Goal: Task Accomplishment & Management: Complete application form

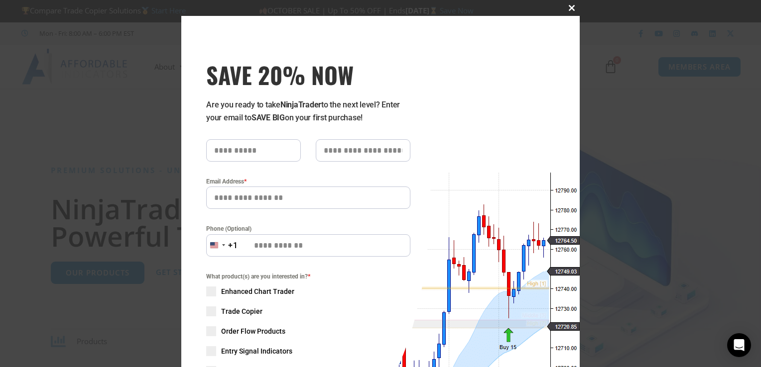
click at [564, 7] on span "SAVE 20% NOW popup" at bounding box center [572, 8] width 16 height 6
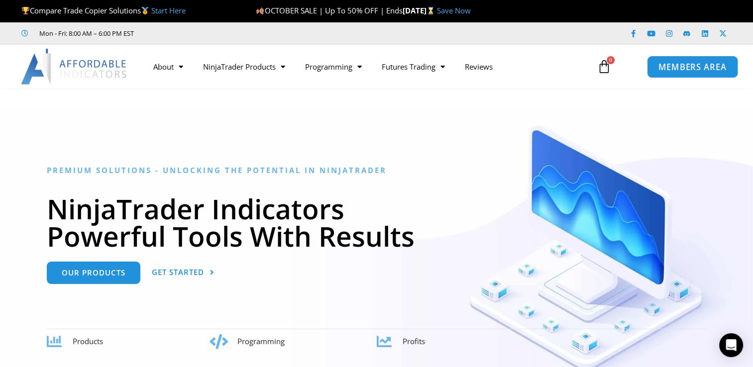
click at [679, 67] on span "MEMBERS AREA" at bounding box center [693, 67] width 68 height 8
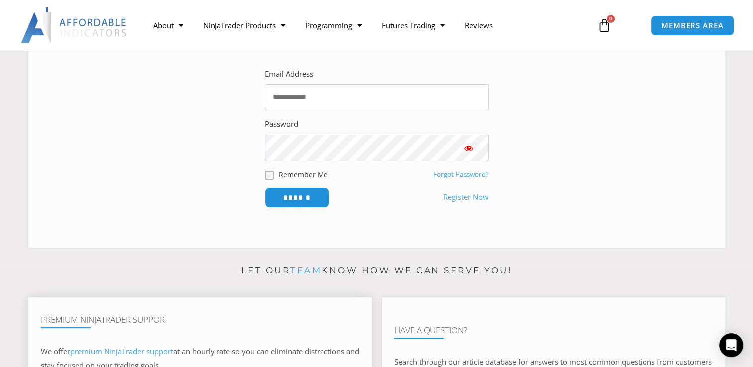
scroll to position [299, 0]
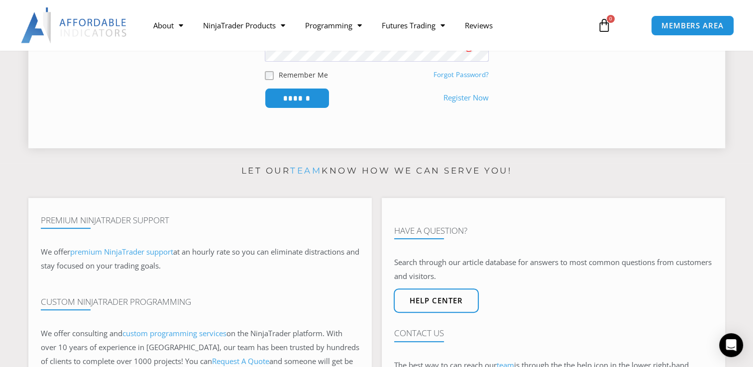
click at [465, 96] on link "Register Now" at bounding box center [466, 98] width 45 height 14
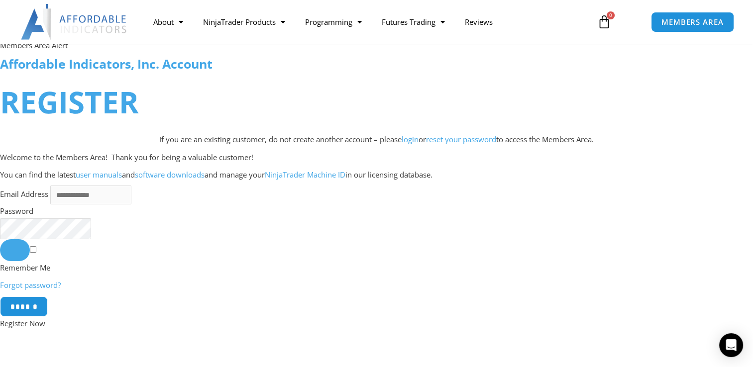
scroll to position [50, 0]
click at [60, 197] on input "Email Address" at bounding box center [90, 195] width 81 height 19
type input "**********"
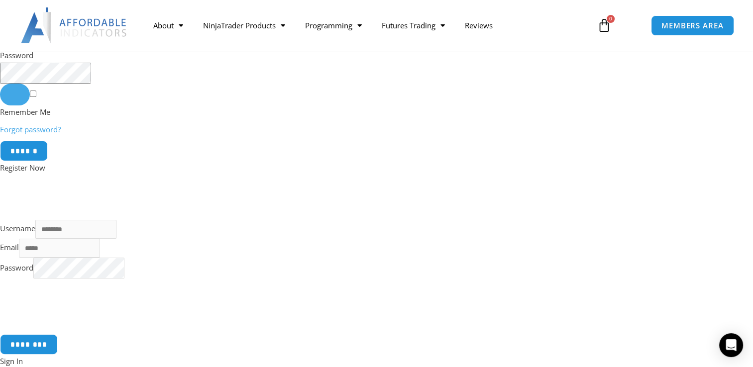
scroll to position [199, 0]
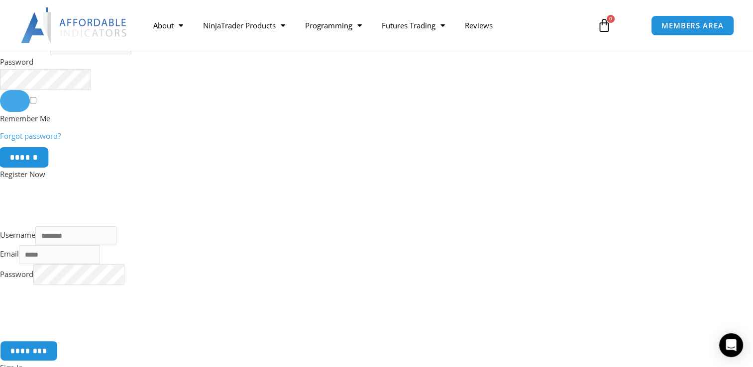
click at [23, 162] on input "******" at bounding box center [24, 157] width 50 height 21
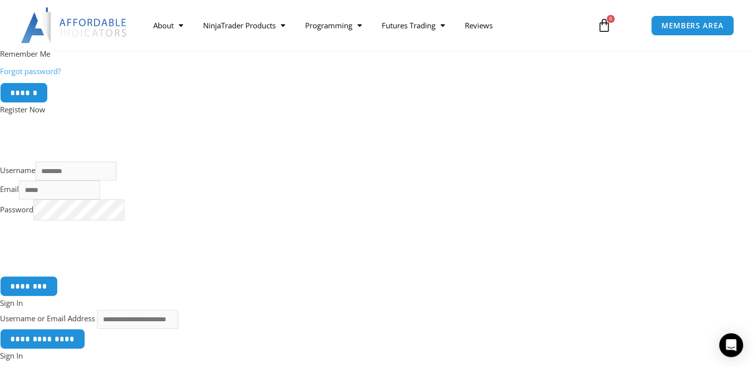
scroll to position [249, 0]
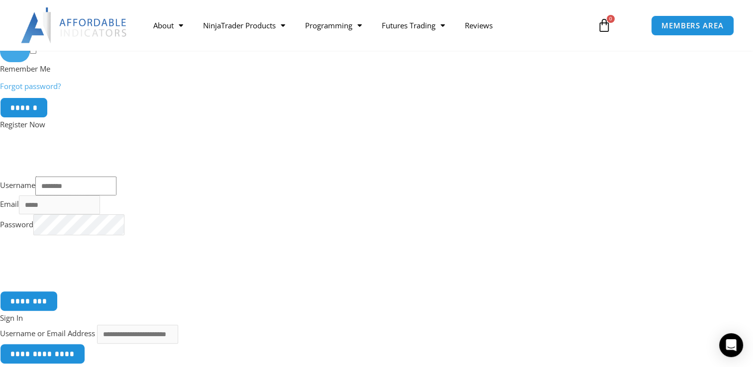
click at [63, 186] on input "Username" at bounding box center [75, 186] width 81 height 19
type input "**********"
click at [24, 212] on input "Email" at bounding box center [59, 205] width 81 height 19
type input "**********"
click at [32, 305] on input "********" at bounding box center [29, 301] width 61 height 21
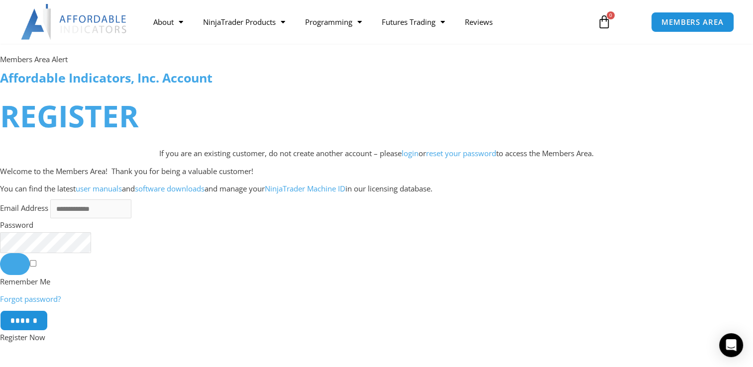
scroll to position [149, 0]
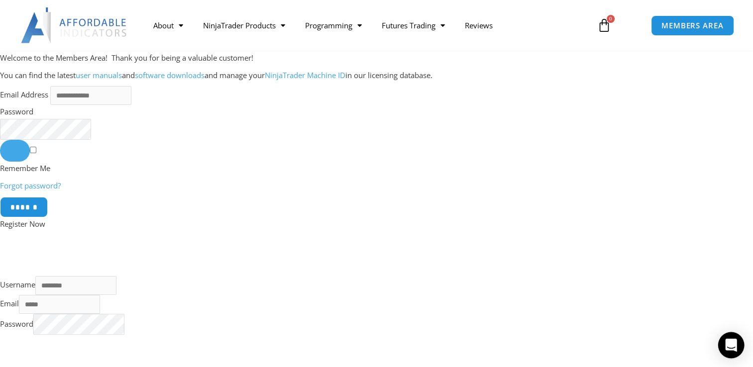
click at [739, 349] on div "Open Intercom Messenger" at bounding box center [731, 346] width 26 height 26
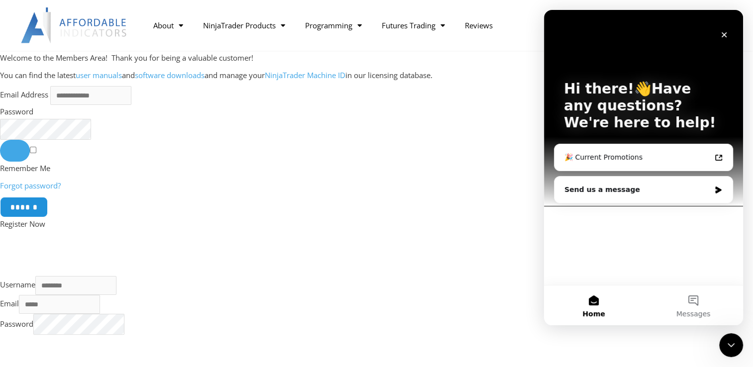
scroll to position [0, 0]
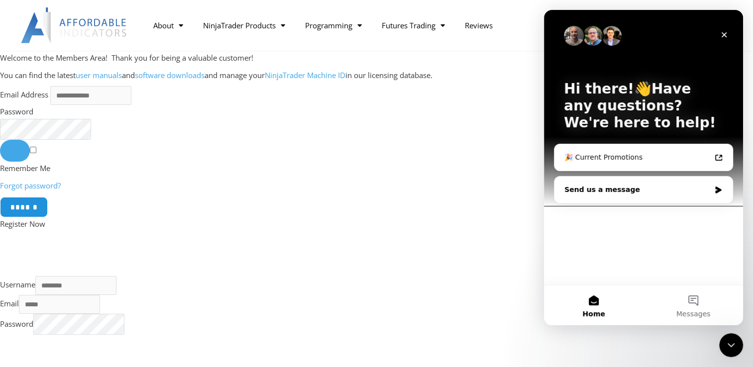
click at [624, 186] on div "Send us a message" at bounding box center [638, 190] width 146 height 10
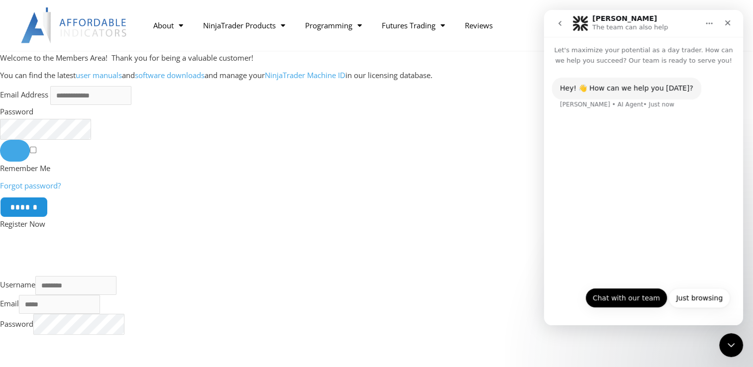
click at [632, 301] on button "Chat with our team" at bounding box center [627, 298] width 82 height 20
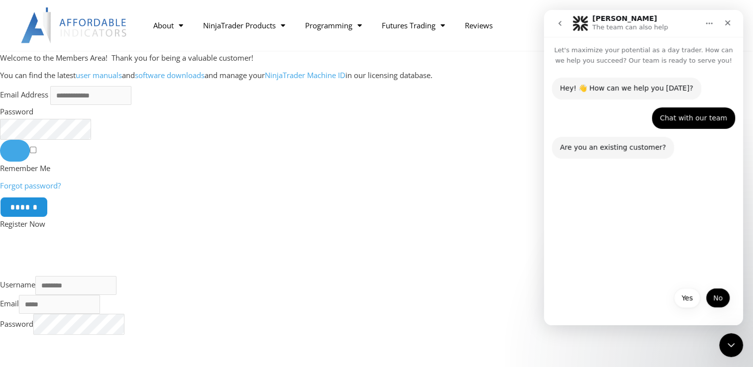
click at [719, 299] on button "No" at bounding box center [718, 298] width 24 height 20
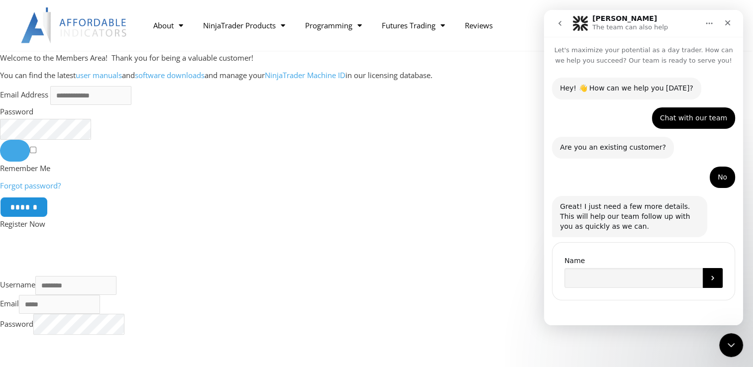
scroll to position [1, 0]
click at [592, 276] on input "Name" at bounding box center [634, 277] width 138 height 20
click at [577, 278] on input "**********" at bounding box center [634, 277] width 138 height 20
type input "**********"
click at [709, 278] on icon "Submit" at bounding box center [713, 277] width 8 height 8
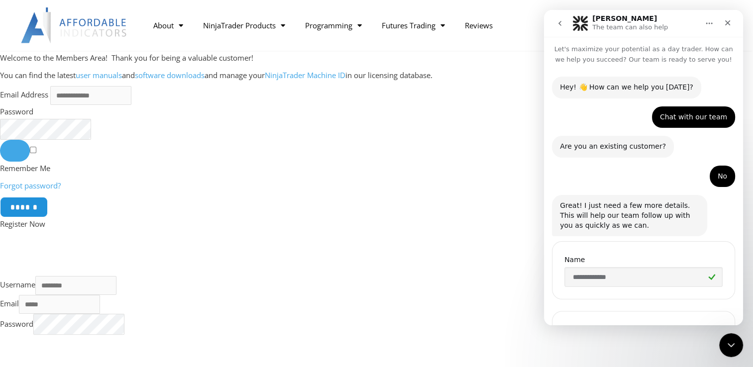
scroll to position [70, 0]
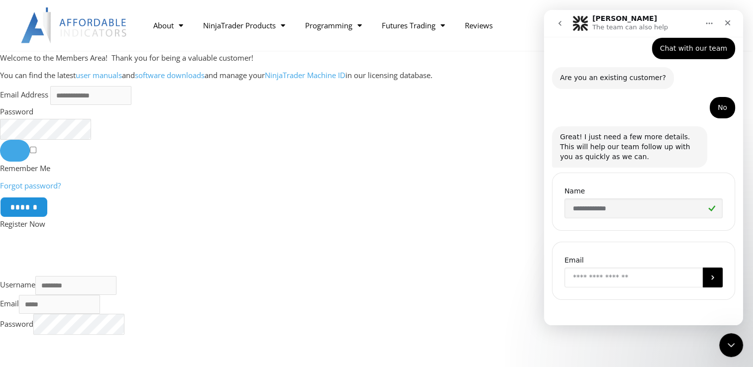
drag, startPoint x: 645, startPoint y: 276, endPoint x: 650, endPoint y: 274, distance: 5.4
click at [645, 276] on input "Enter your email" at bounding box center [634, 278] width 138 height 20
type input "**********"
click at [711, 277] on icon "Submit" at bounding box center [713, 278] width 8 height 8
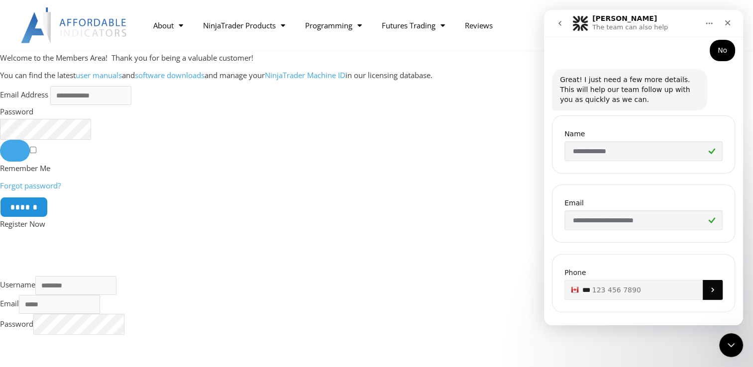
scroll to position [139, 0]
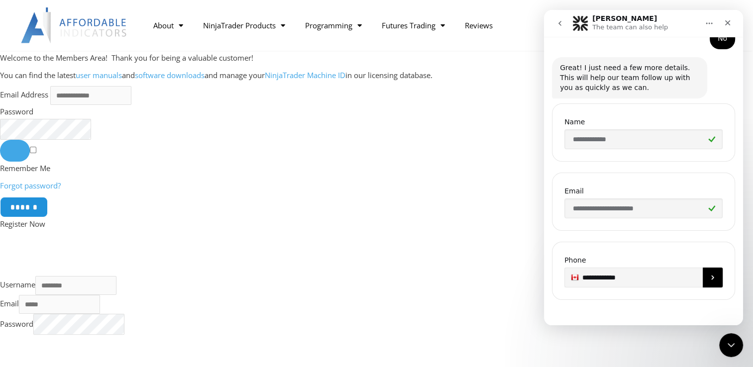
type input "**********"
click at [709, 276] on icon "Submit" at bounding box center [713, 278] width 8 height 8
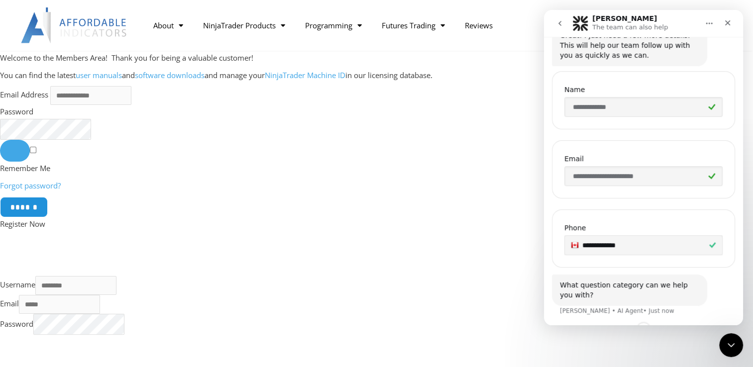
scroll to position [198, 0]
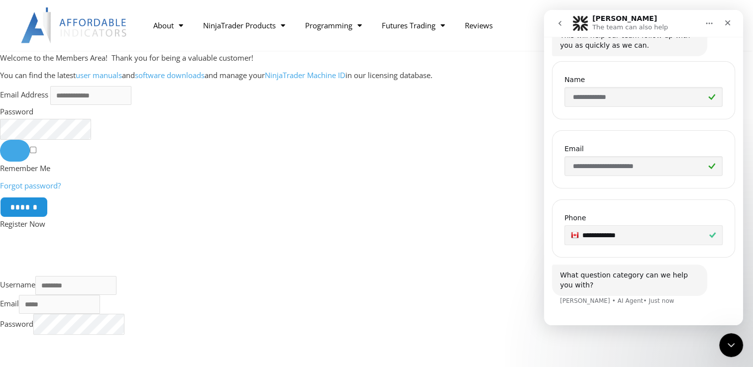
click at [564, 302] on div "Solomon • AI Agent • Just now" at bounding box center [617, 301] width 115 height 6
click at [570, 300] on div "Solomon • AI Agent • Just now" at bounding box center [617, 301] width 115 height 6
click at [601, 277] on div "What question category can we help you with?" at bounding box center [629, 280] width 139 height 19
drag, startPoint x: 601, startPoint y: 277, endPoint x: 643, endPoint y: 285, distance: 42.0
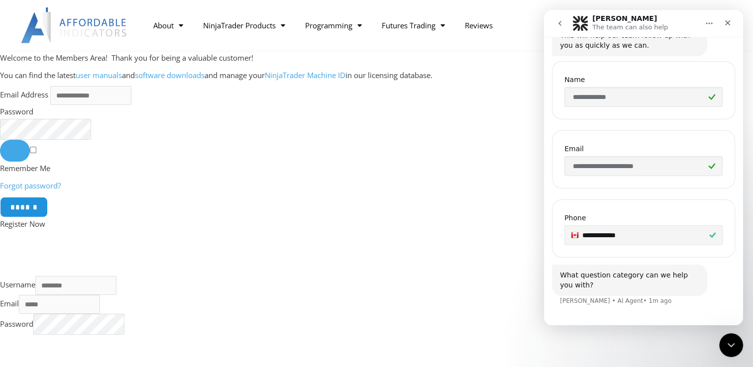
click at [643, 285] on div "What question category can we help you with?" at bounding box center [629, 280] width 139 height 19
click at [612, 288] on div "What question category can we help you with?" at bounding box center [629, 280] width 139 height 19
click at [617, 286] on div "What question category can we help you with?" at bounding box center [629, 280] width 139 height 19
click at [565, 277] on div "What question category can we help you with?" at bounding box center [629, 280] width 139 height 19
click at [648, 311] on div "What question category can we help you with? Solomon • AI Agent • 1m ago" at bounding box center [643, 291] width 183 height 53
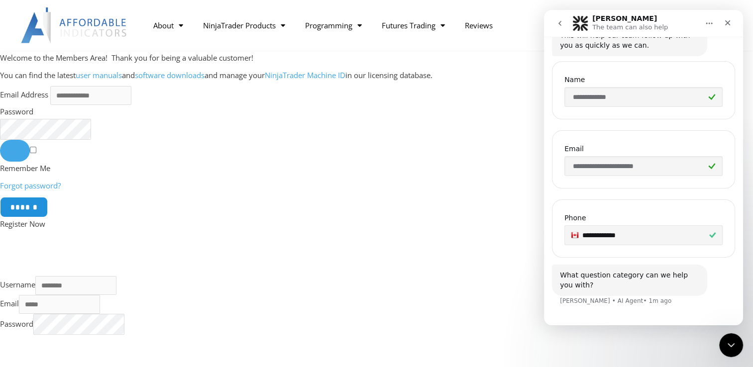
drag, startPoint x: 606, startPoint y: 303, endPoint x: 612, endPoint y: 306, distance: 6.0
click at [607, 304] on div "Solomon • AI Agent • 1m ago" at bounding box center [616, 301] width 112 height 6
click at [639, 309] on div "What question category can we help you with? Solomon • AI Agent • 1m ago" at bounding box center [643, 291] width 183 height 53
click at [644, 291] on div "What question category can we help you with? Solomon • AI Agent • 1m ago" at bounding box center [629, 280] width 155 height 31
drag, startPoint x: 615, startPoint y: 286, endPoint x: 600, endPoint y: 284, distance: 15.5
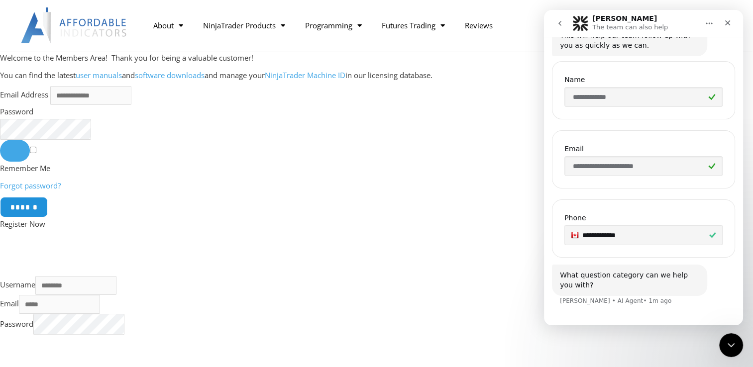
click at [608, 285] on div "What question category can we help you with?" at bounding box center [629, 280] width 139 height 19
click at [579, 282] on div "What question category can we help you with?" at bounding box center [629, 280] width 139 height 19
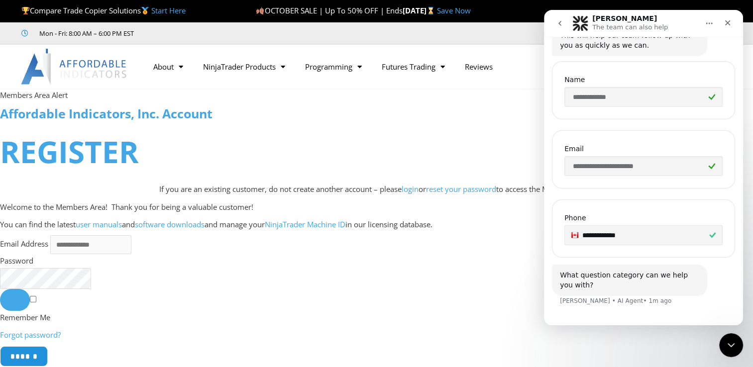
click at [708, 29] on button "Home" at bounding box center [709, 23] width 19 height 19
click at [608, 69] on div "**********" at bounding box center [643, 90] width 183 height 58
click at [624, 301] on div "Solomon • AI Agent • 2m ago" at bounding box center [616, 301] width 112 height 6
click at [625, 301] on div "Solomon • AI Agent • 2m ago" at bounding box center [616, 301] width 112 height 6
drag, startPoint x: 625, startPoint y: 301, endPoint x: 662, endPoint y: 301, distance: 36.8
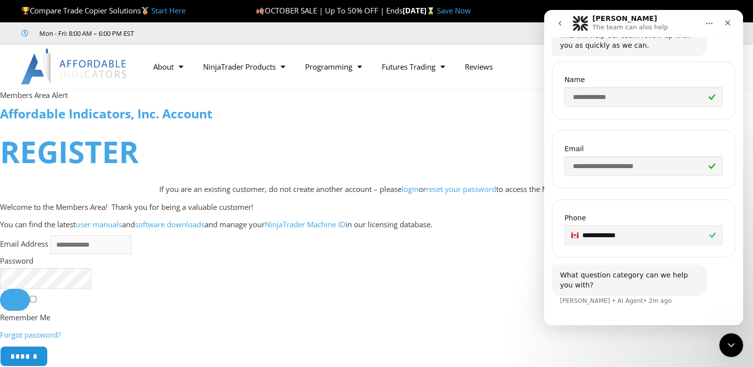
click at [662, 301] on div "What question category can we help you with? Solomon • AI Agent • 2m ago" at bounding box center [643, 291] width 183 height 53
click at [685, 273] on div "What question category can we help you with?" at bounding box center [629, 280] width 139 height 19
drag, startPoint x: 685, startPoint y: 273, endPoint x: 684, endPoint y: 286, distance: 12.5
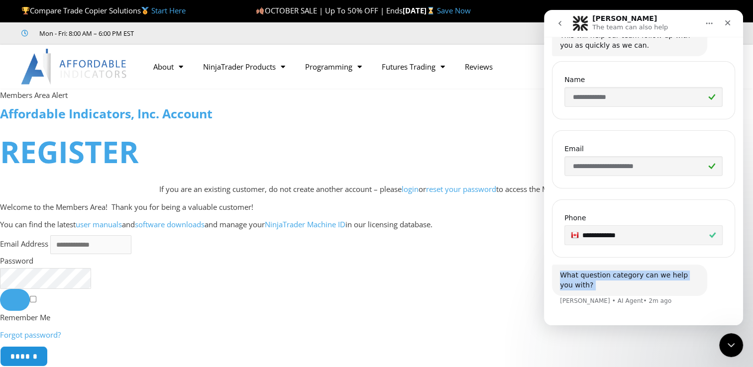
click at [684, 286] on div "What question category can we help you with?" at bounding box center [629, 280] width 139 height 19
click at [687, 347] on form "Email Address Password Remember Me Forgot password? ****** Register Now" at bounding box center [376, 329] width 753 height 187
click at [623, 292] on div "What question category can we help you with? Solomon • AI Agent • 2m ago" at bounding box center [629, 280] width 155 height 31
click at [604, 286] on div "What question category can we help you with?" at bounding box center [629, 280] width 139 height 19
click at [632, 305] on div "What question category can we help you with? Solomon • AI Agent • 2m ago" at bounding box center [643, 291] width 183 height 53
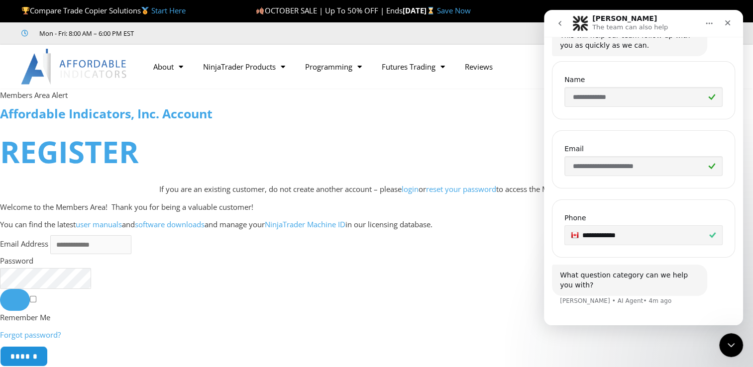
drag, startPoint x: 739, startPoint y: 311, endPoint x: 1258, endPoint y: 336, distance: 519.4
click at [673, 311] on div "What question category can we help you with? Solomon • AI Agent • 4m ago" at bounding box center [643, 291] width 183 height 53
click at [626, 302] on div "Solomon • AI Agent • 4m ago" at bounding box center [616, 301] width 112 height 6
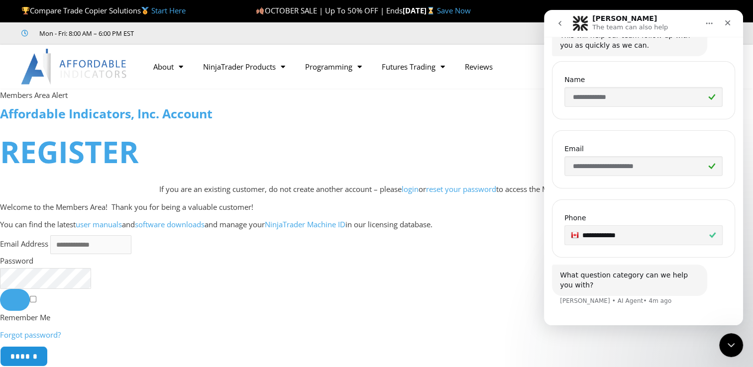
click at [664, 308] on div "What question category can we help you with? Solomon • AI Agent • 4m ago" at bounding box center [643, 291] width 183 height 53
click at [717, 24] on button "Home" at bounding box center [709, 23] width 19 height 19
click at [603, 67] on div "**********" at bounding box center [643, 90] width 183 height 58
click at [564, 24] on button "go back" at bounding box center [560, 23] width 19 height 19
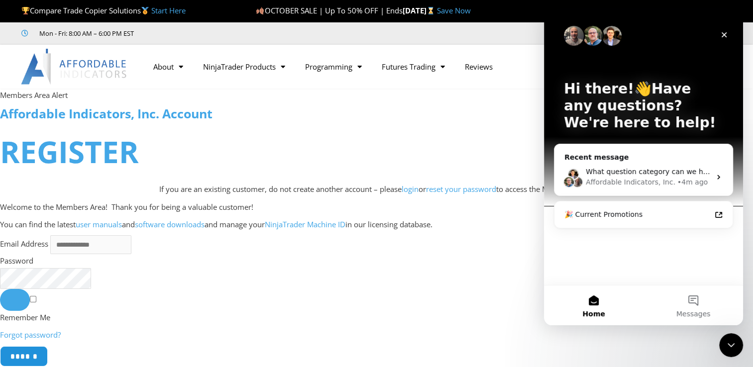
scroll to position [0, 0]
click at [698, 306] on button "Messages" at bounding box center [694, 306] width 100 height 40
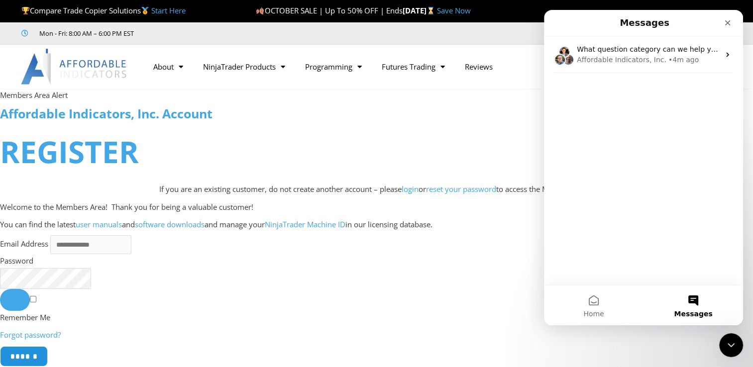
click at [697, 306] on button "Messages" at bounding box center [694, 306] width 100 height 40
click at [594, 306] on button "Home" at bounding box center [594, 306] width 100 height 40
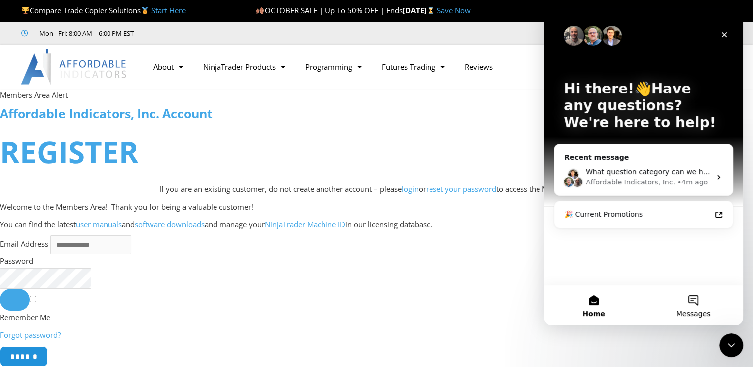
click at [701, 302] on button "Messages" at bounding box center [694, 306] width 100 height 40
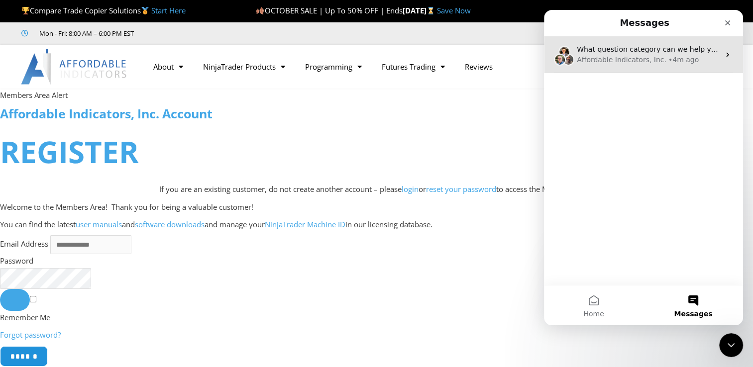
click at [725, 55] on icon "Intercom messenger" at bounding box center [728, 55] width 8 height 8
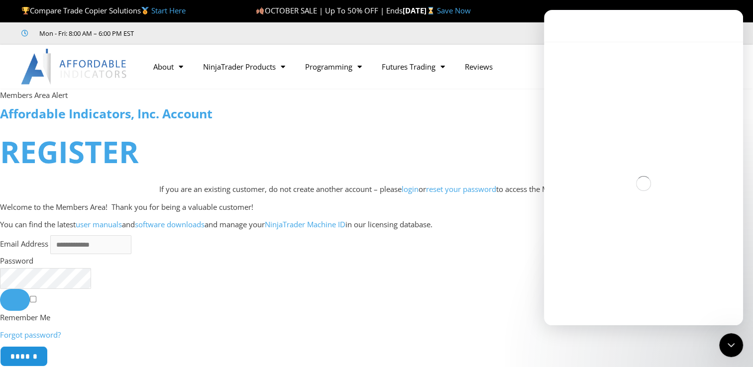
scroll to position [231, 0]
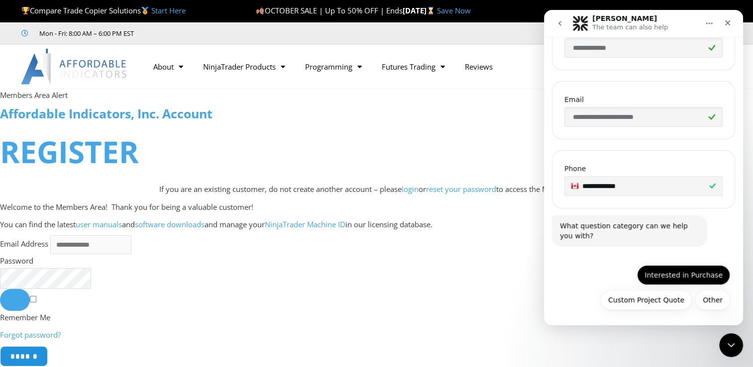
click at [685, 273] on button "Interested in Purchase" at bounding box center [683, 275] width 93 height 20
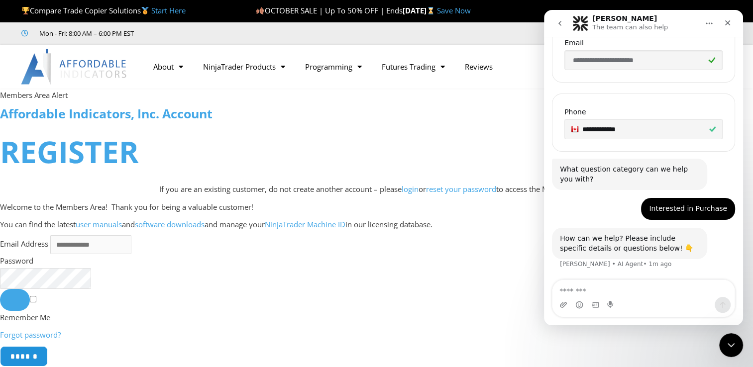
scroll to position [286, 0]
type textarea "*"
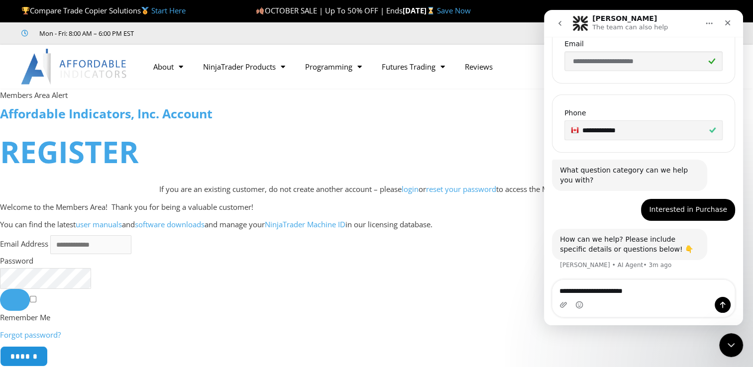
type textarea "**********"
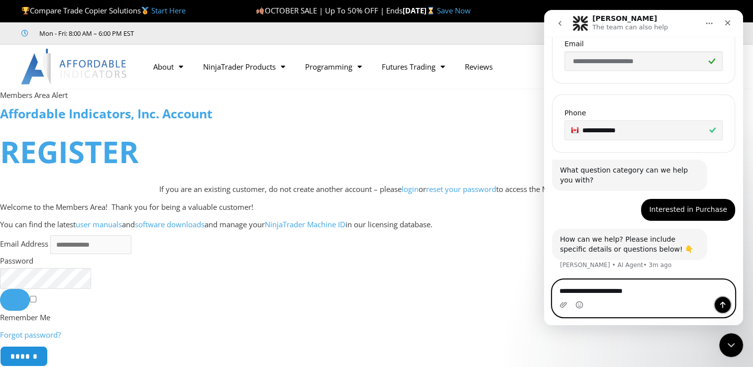
click at [724, 307] on icon "Send a message…" at bounding box center [723, 305] width 8 height 8
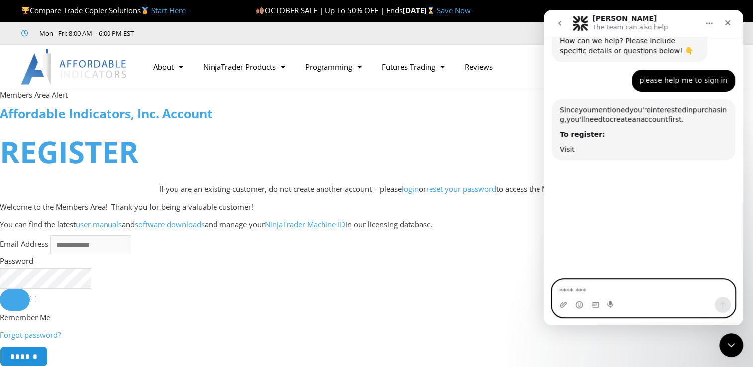
scroll to position [520, 0]
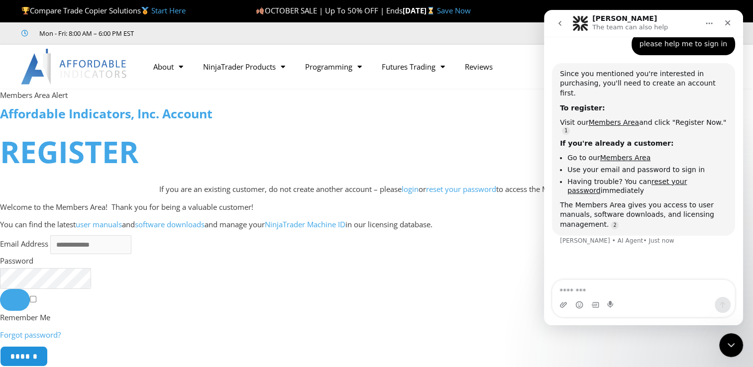
click at [478, 109] on h4 "Affordable Indicators, Inc. Account" at bounding box center [376, 113] width 753 height 15
click at [521, 29] on div "Facebook-f Youtube Instagram Linkedin X-twitter" at bounding box center [617, 34] width 230 height 18
click at [660, 16] on div "Solomon The team can also help" at bounding box center [636, 23] width 126 height 17
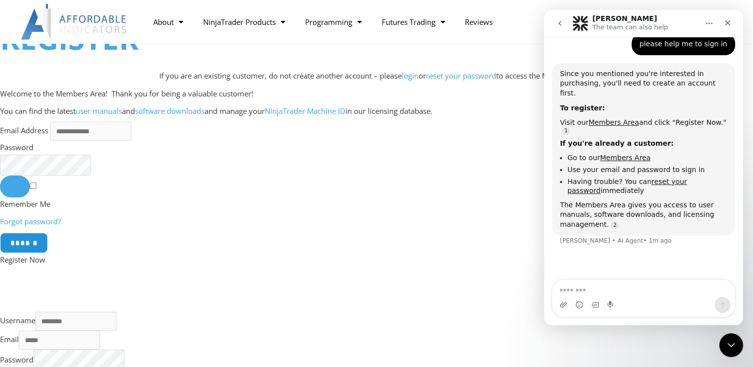
scroll to position [100, 0]
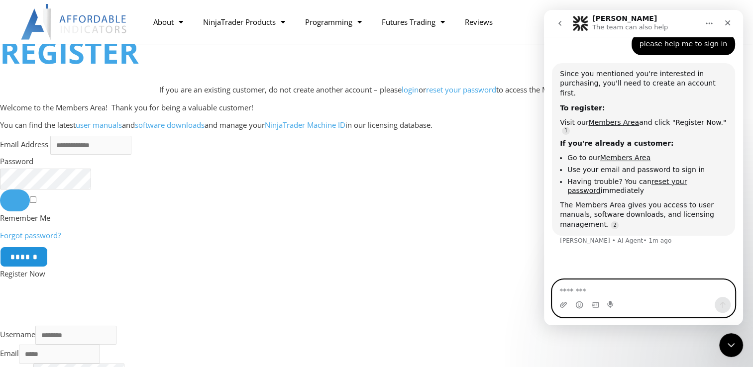
click at [596, 289] on textarea "Message…" at bounding box center [644, 288] width 182 height 17
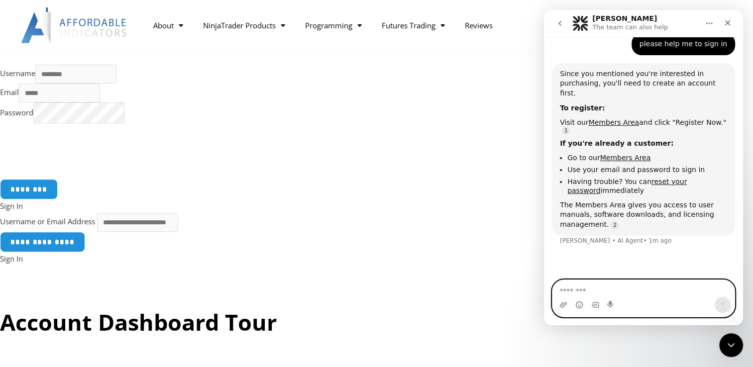
scroll to position [398, 0]
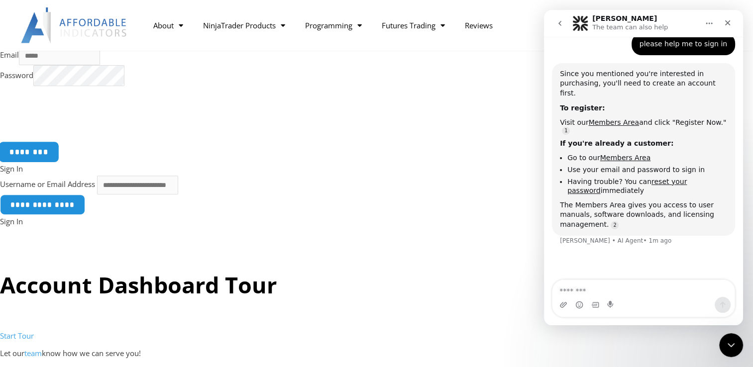
click at [32, 158] on input "********" at bounding box center [29, 151] width 61 height 21
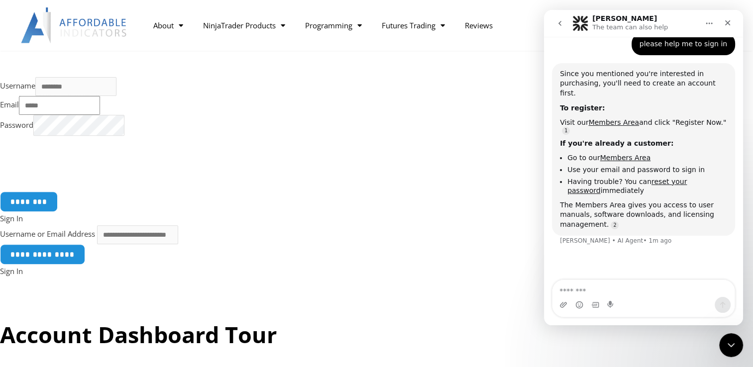
scroll to position [299, 0]
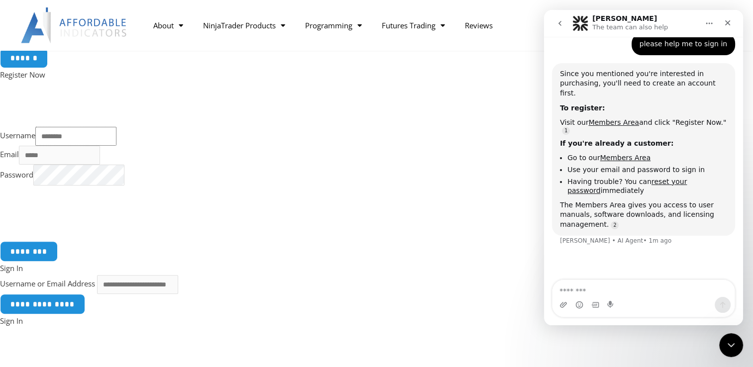
click at [58, 139] on input "Username" at bounding box center [75, 136] width 81 height 19
type input "**********"
click at [49, 162] on input "Email" at bounding box center [59, 155] width 81 height 19
type input "**********"
click at [30, 254] on input "********" at bounding box center [29, 251] width 61 height 21
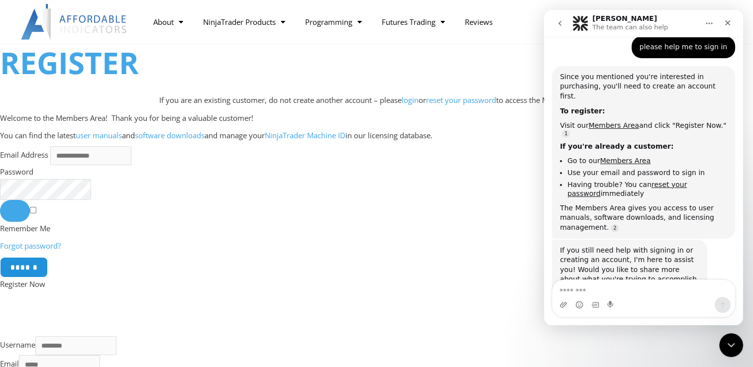
scroll to position [543, 0]
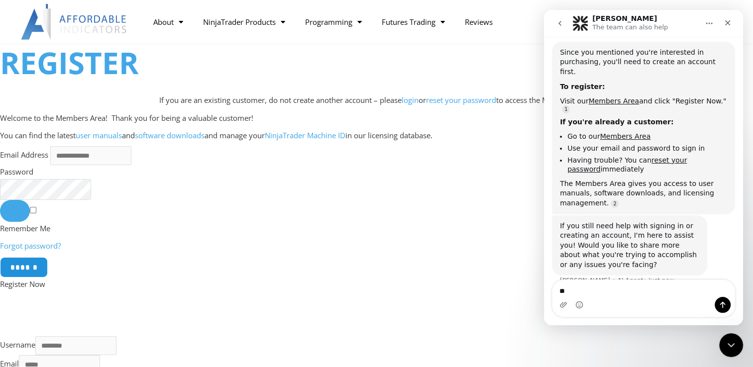
type textarea "*"
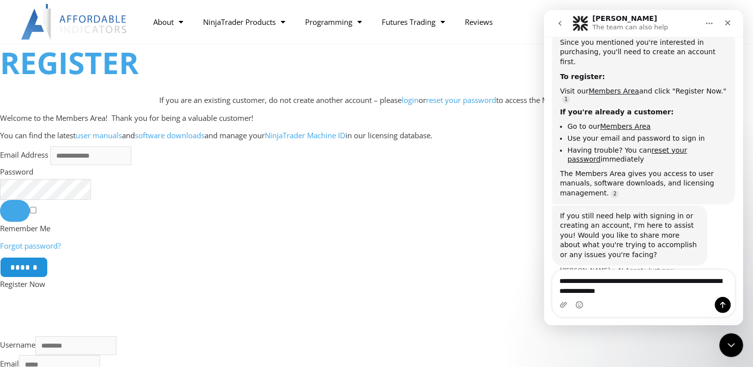
type textarea "**********"
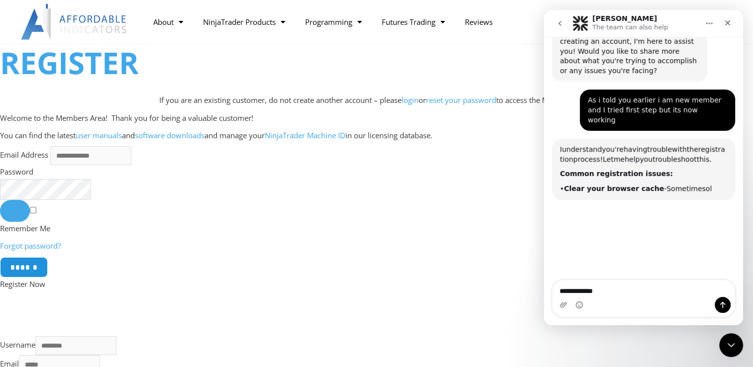
scroll to position [776, 0]
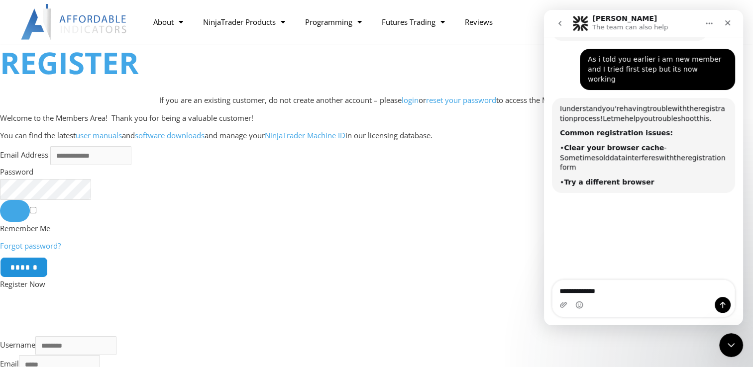
type textarea "**********"
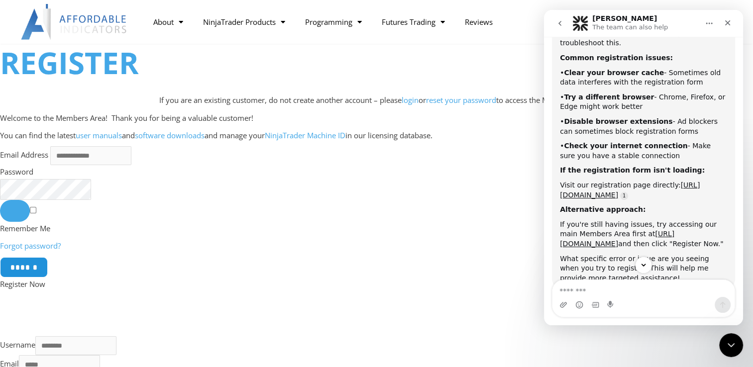
scroll to position [912, 0]
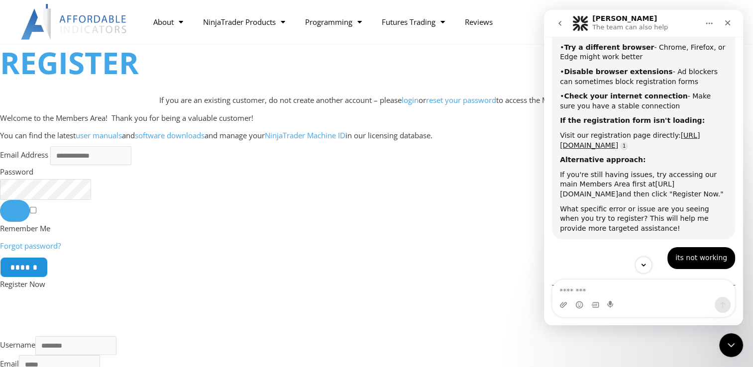
click at [664, 180] on link "[URL][DOMAIN_NAME]" at bounding box center [617, 189] width 115 height 18
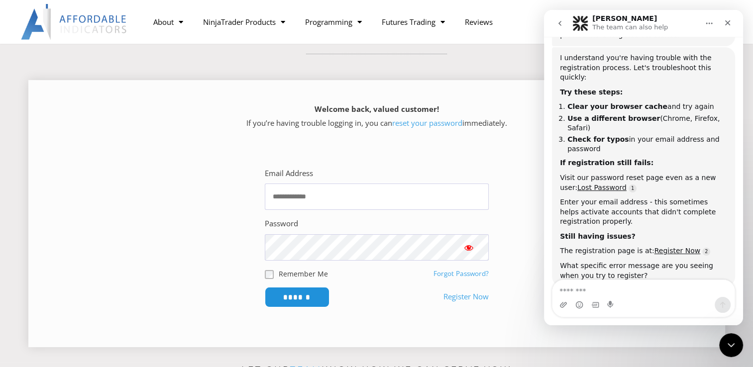
scroll to position [1130, 0]
click at [462, 296] on link "Register Now" at bounding box center [466, 297] width 45 height 14
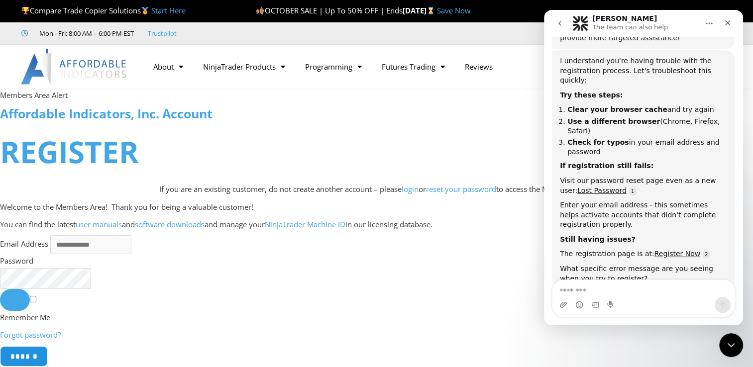
scroll to position [1130, 0]
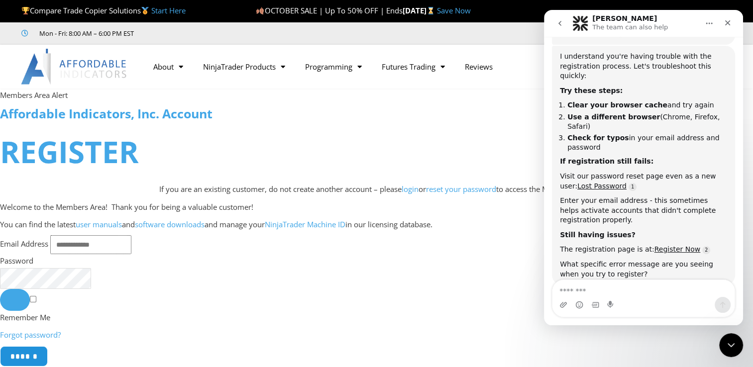
click at [64, 242] on input "Email Address" at bounding box center [90, 245] width 81 height 19
type input "**********"
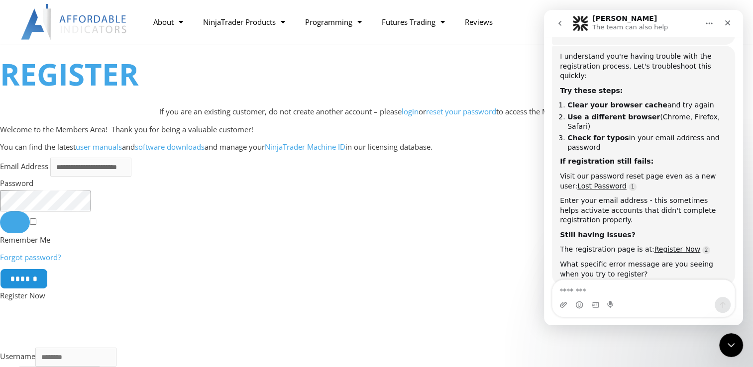
scroll to position [100, 0]
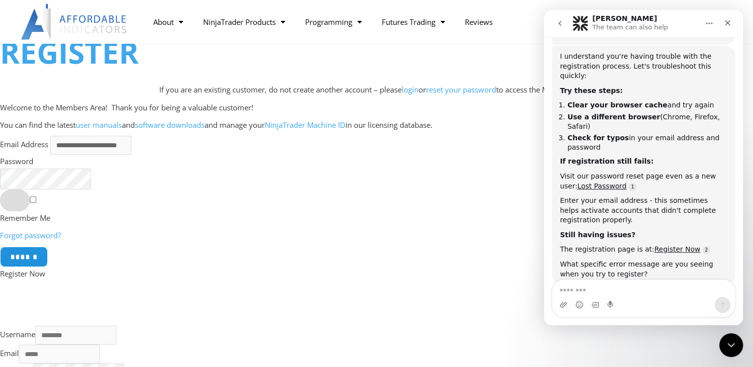
click at [16, 204] on button "Show password" at bounding box center [15, 201] width 30 height 22
click at [16, 205] on button "Show password" at bounding box center [15, 201] width 30 height 22
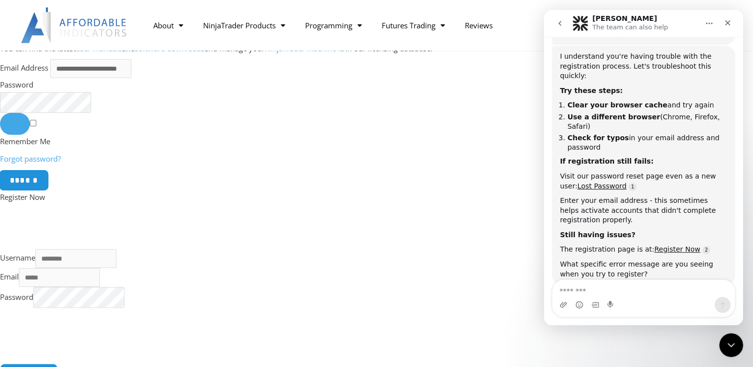
scroll to position [199, 0]
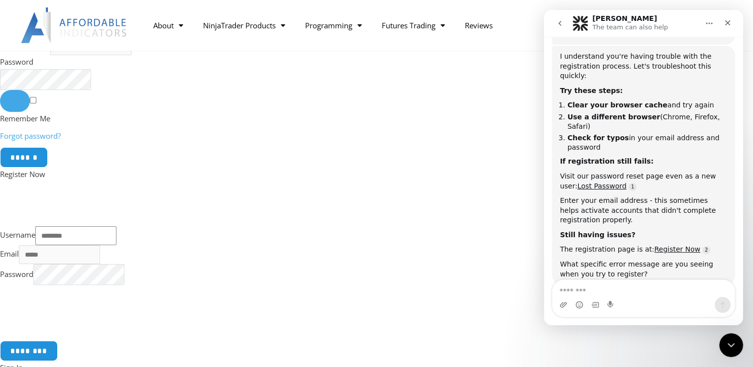
click at [57, 242] on input "Username" at bounding box center [75, 236] width 81 height 19
type input "**********"
click at [52, 259] on input "Email" at bounding box center [59, 254] width 81 height 19
type input "**********"
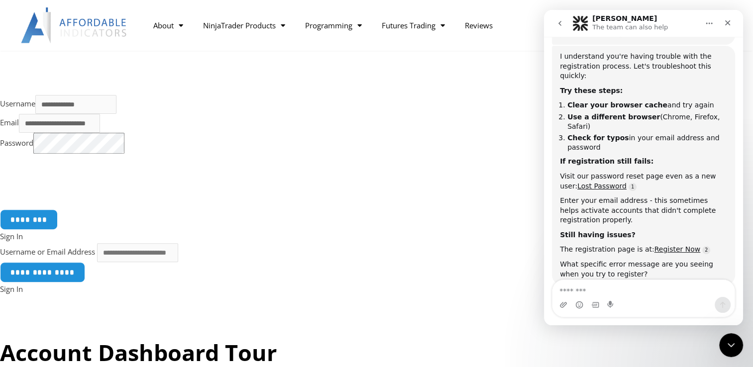
scroll to position [349, 0]
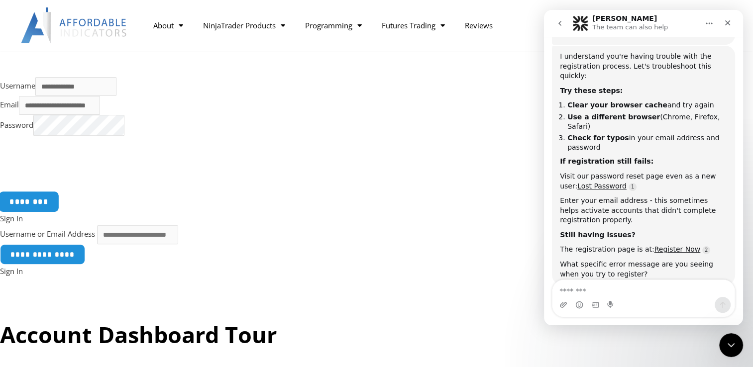
click at [40, 207] on input "********" at bounding box center [29, 201] width 61 height 21
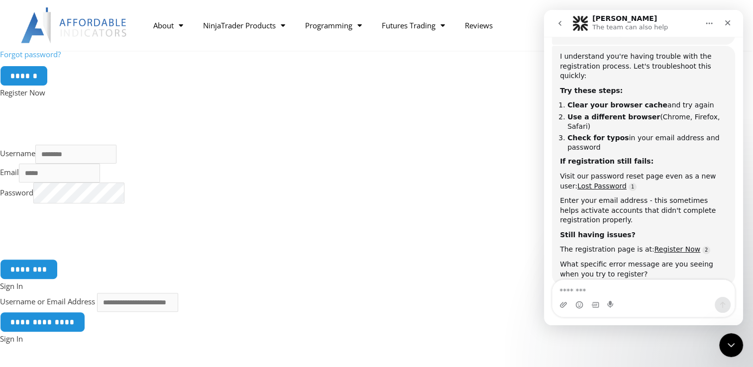
scroll to position [299, 0]
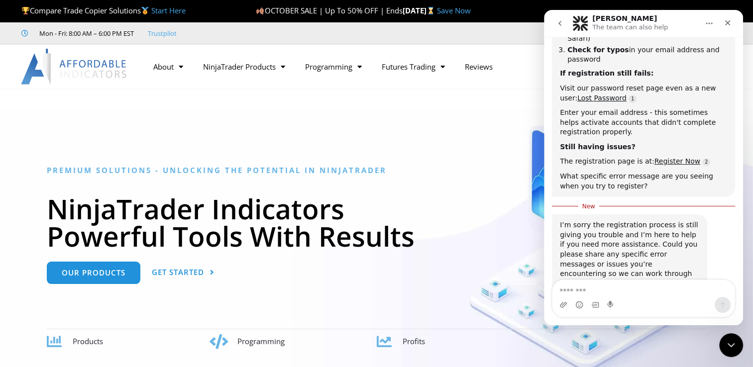
scroll to position [1218, 0]
click at [662, 156] on link "Register Now" at bounding box center [678, 160] width 46 height 8
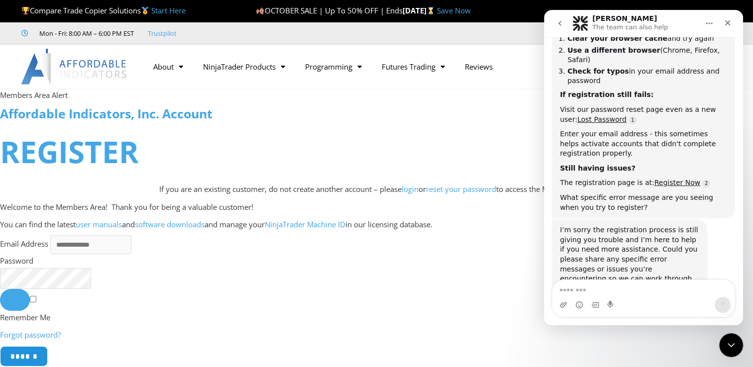
scroll to position [1202, 0]
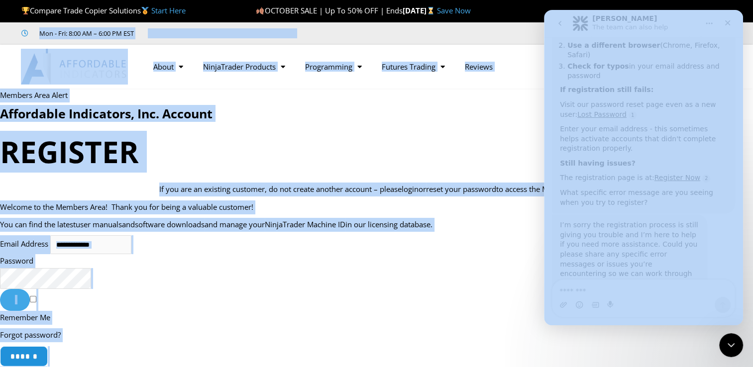
drag, startPoint x: 1157, startPoint y: 17, endPoint x: 544, endPoint y: 20, distance: 612.9
click at [468, 159] on h1 "REGISTER" at bounding box center [376, 152] width 753 height 42
click at [483, 114] on h4 "Affordable Indicators, Inc. Account" at bounding box center [376, 113] width 753 height 15
click at [484, 115] on h4 "Affordable Indicators, Inc. Account" at bounding box center [376, 113] width 753 height 15
drag, startPoint x: 485, startPoint y: 116, endPoint x: 466, endPoint y: 122, distance: 20.0
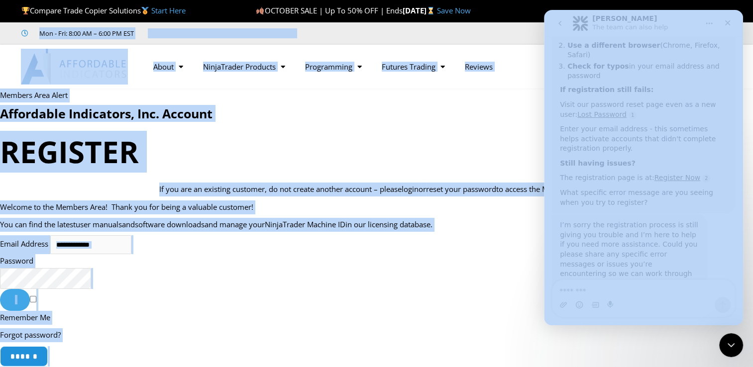
click at [411, 254] on form "Email Address Password Remember Me Forgot password? ****** Register Now" at bounding box center [376, 329] width 753 height 187
click at [333, 303] on form "Email Address Password Remember Me Forgot password? ****** Register Now" at bounding box center [376, 329] width 753 height 187
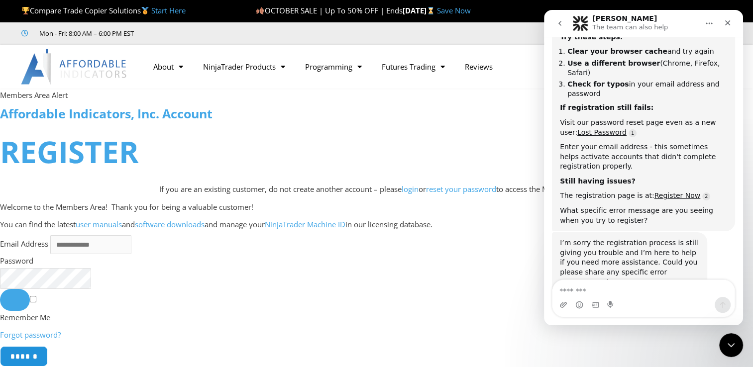
scroll to position [1201, 0]
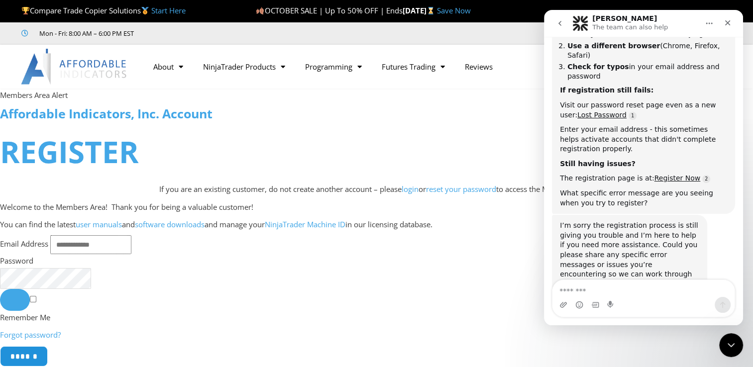
click at [66, 247] on input "Email Address" at bounding box center [90, 245] width 81 height 19
type input "**********"
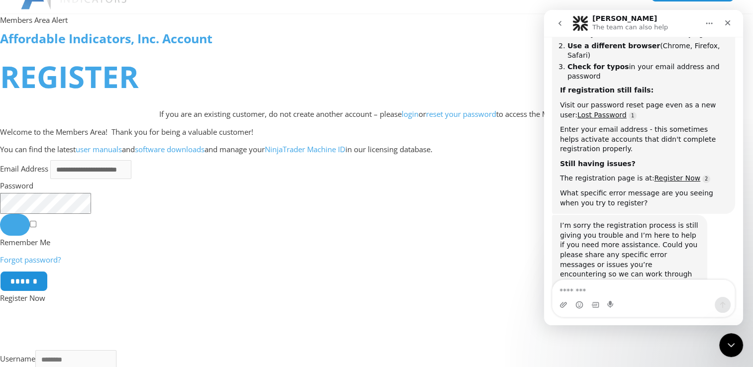
scroll to position [100, 0]
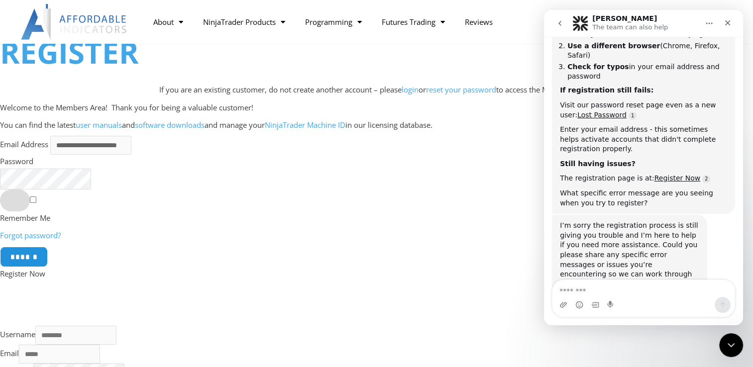
click at [13, 202] on button "Show password" at bounding box center [15, 201] width 30 height 22
click at [17, 258] on input "******" at bounding box center [24, 256] width 50 height 21
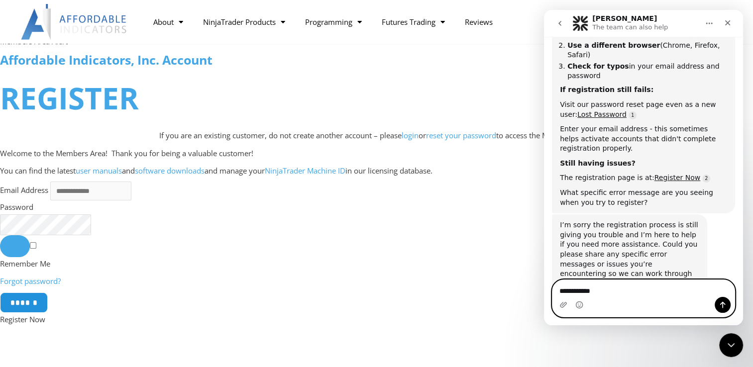
scroll to position [53, 0]
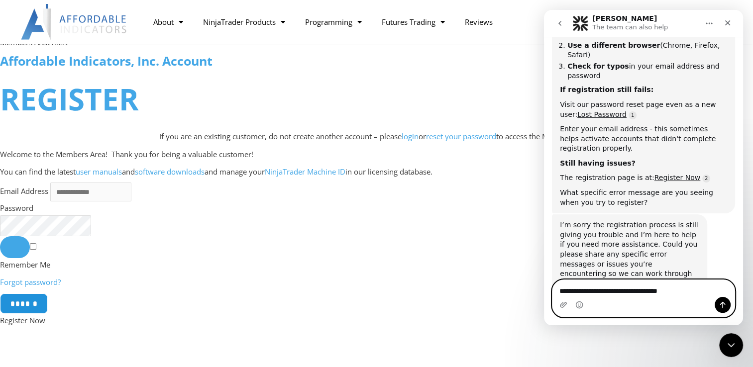
type textarea "**********"
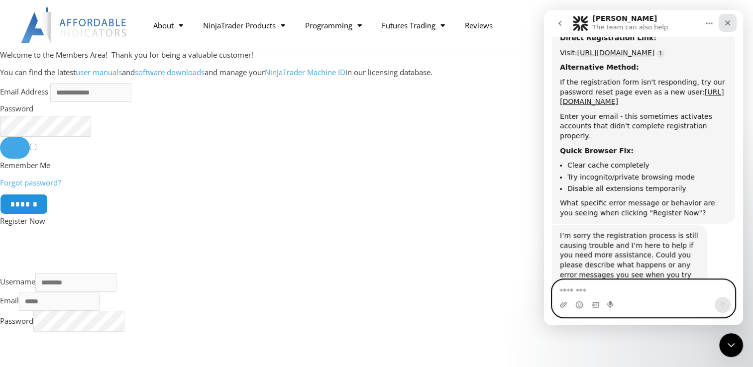
scroll to position [1532, 0]
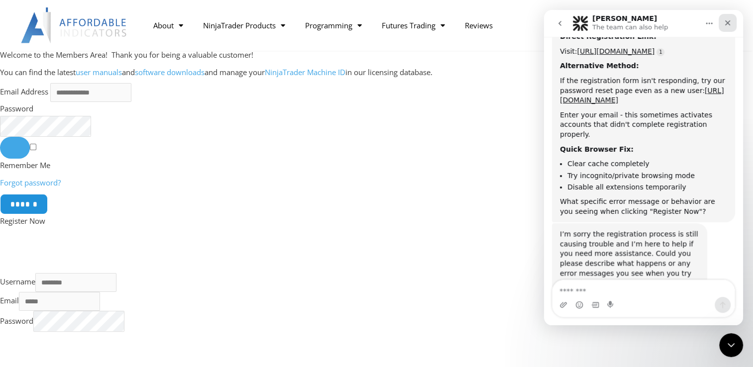
click at [734, 27] on div "Close" at bounding box center [728, 23] width 18 height 18
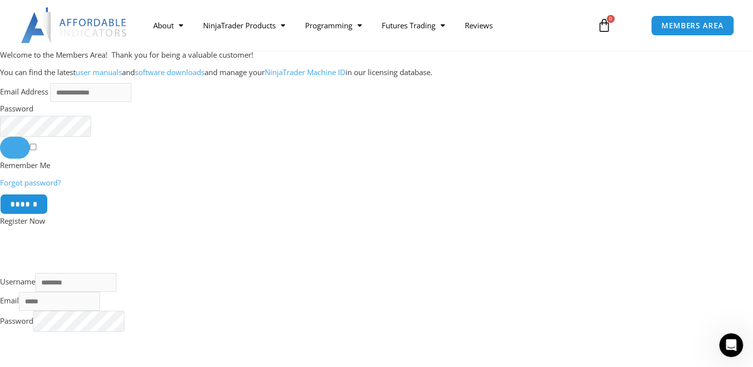
scroll to position [1532, 0]
